Goal: Transaction & Acquisition: Purchase product/service

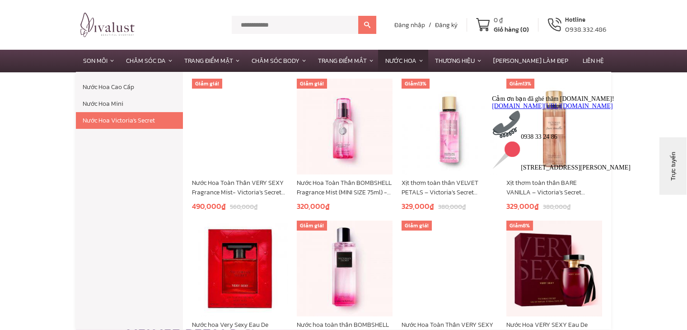
click at [173, 120] on link "Nước Hoa Victoria's Secret" at bounding box center [129, 120] width 107 height 17
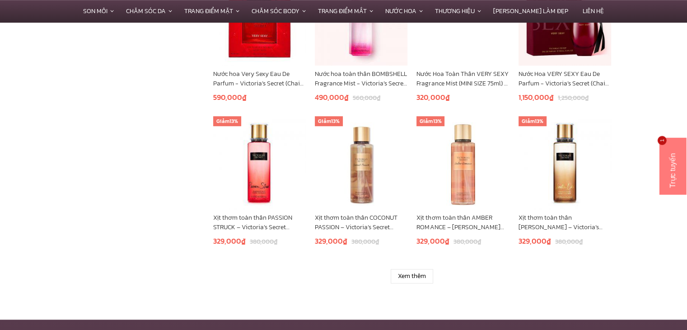
scroll to position [594, 0]
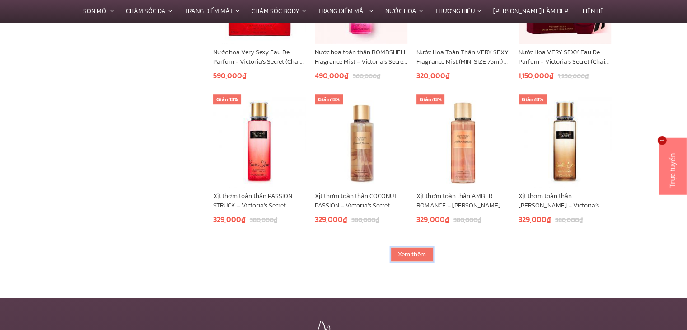
click at [414, 255] on link "Xem thêm" at bounding box center [412, 254] width 42 height 14
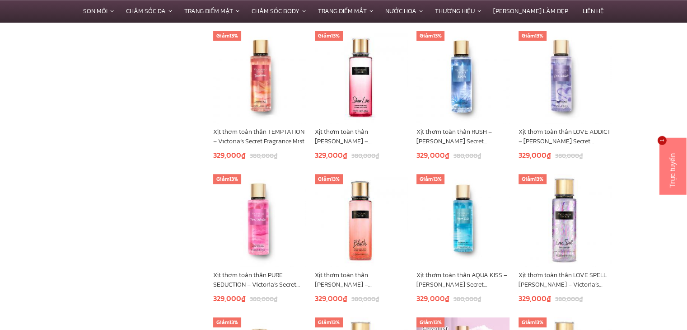
scroll to position [803, 0]
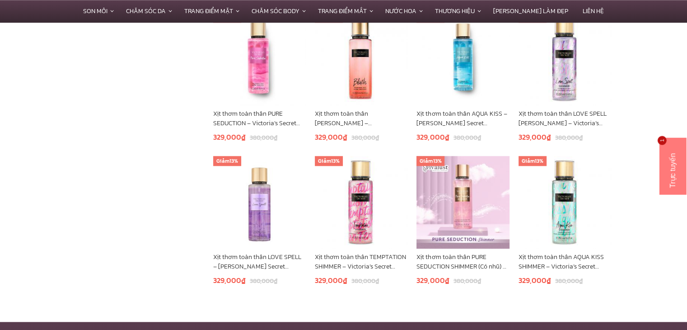
scroll to position [945, 0]
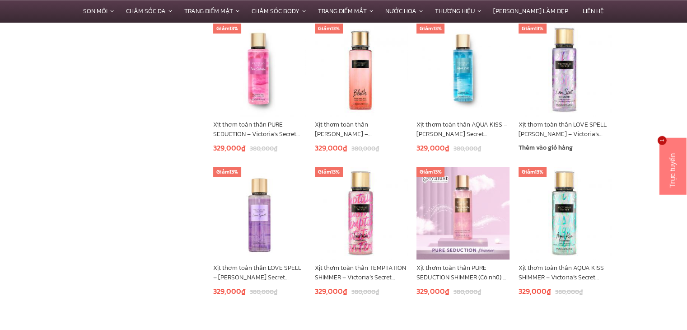
click at [541, 85] on img at bounding box center [565, 69] width 93 height 93
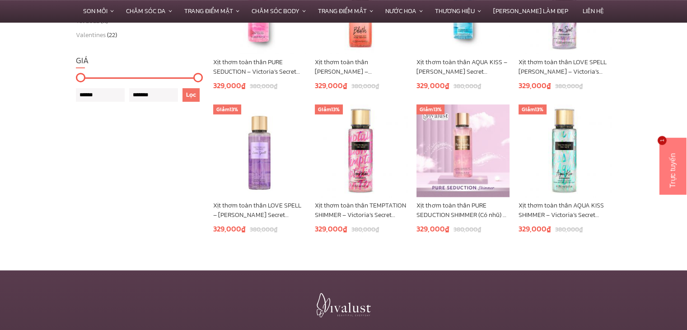
scroll to position [439, 0]
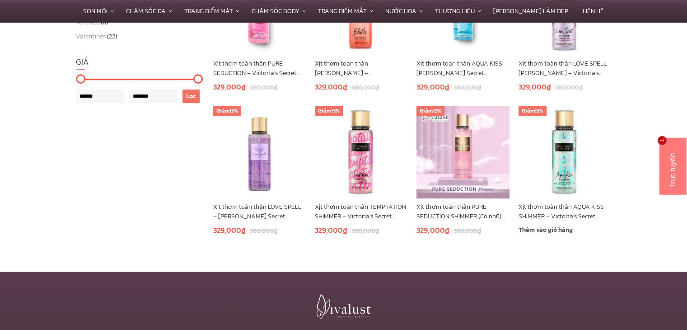
click at [563, 192] on img at bounding box center [565, 152] width 93 height 93
